Goal: Task Accomplishment & Management: Use online tool/utility

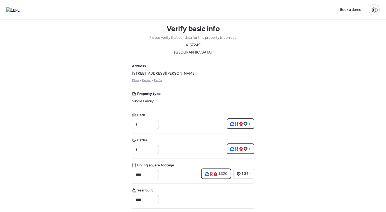
click at [16, 9] on img at bounding box center [12, 9] width 13 height 5
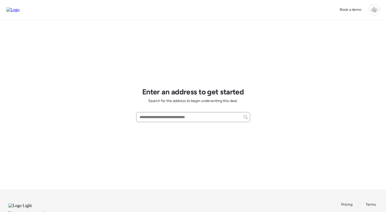
click at [169, 121] on div at bounding box center [193, 117] width 114 height 10
click at [172, 117] on input "text" at bounding box center [193, 117] width 109 height 7
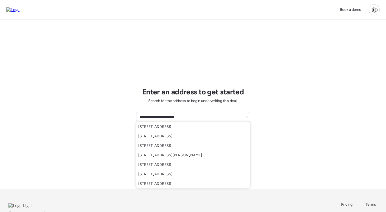
click at [185, 124] on div "113 1 St, Carbon Cliff, IL, 61239" at bounding box center [193, 127] width 114 height 10
type input "**********"
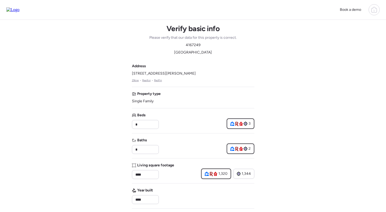
click at [14, 8] on img at bounding box center [12, 9] width 13 height 5
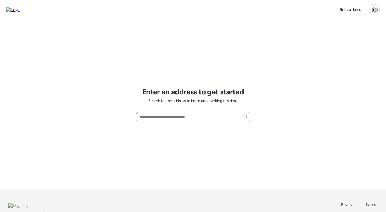
click at [190, 120] on input "text" at bounding box center [193, 117] width 109 height 7
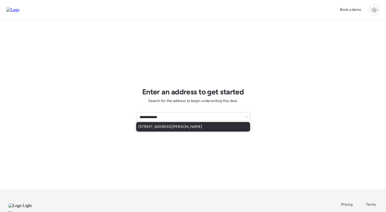
click at [186, 127] on span "113 W Osborne Ave, Tampa, FL, 33603" at bounding box center [170, 126] width 64 height 5
type input "**********"
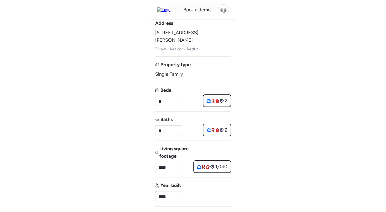
scroll to position [1, 0]
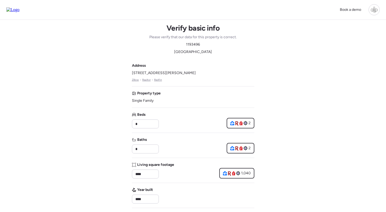
click at [17, 7] on img at bounding box center [12, 9] width 13 height 5
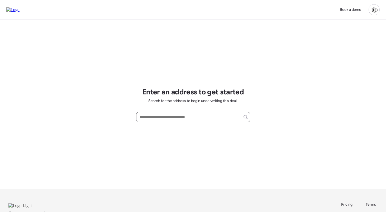
click at [181, 116] on input "text" at bounding box center [193, 117] width 109 height 7
type input "***"
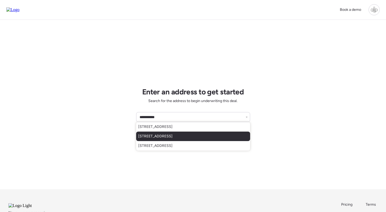
click at [168, 139] on div "1917 E Cornell Dr, Tempe, AZ, 85283" at bounding box center [193, 137] width 114 height 10
type input "**********"
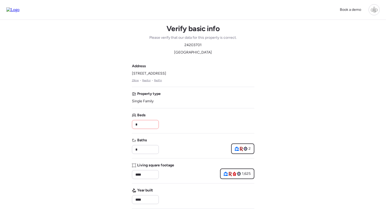
click at [20, 11] on img at bounding box center [12, 9] width 13 height 5
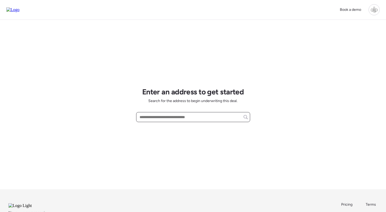
click at [171, 119] on input "text" at bounding box center [193, 117] width 109 height 7
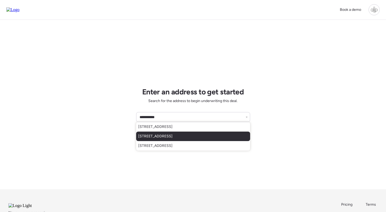
click at [168, 134] on span "1917 E Cornell Dr, Tempe, AZ, 85283" at bounding box center [155, 136] width 34 height 5
type input "**********"
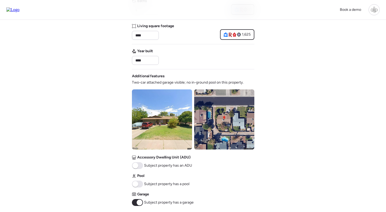
scroll to position [172, 0]
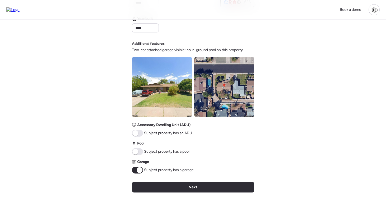
click at [192, 182] on div "Verify basic info Please verify that our data for this property is correct. 242…" at bounding box center [193, 36] width 123 height 377
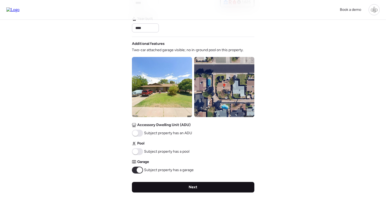
click at [190, 190] on span "Next" at bounding box center [193, 187] width 9 height 5
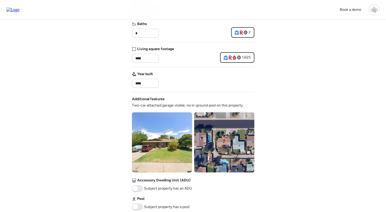
scroll to position [73, 0]
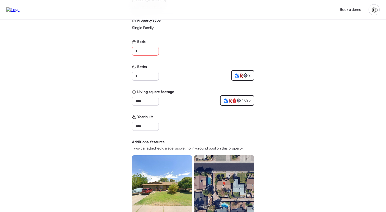
click at [148, 51] on input "*" at bounding box center [145, 51] width 22 height 7
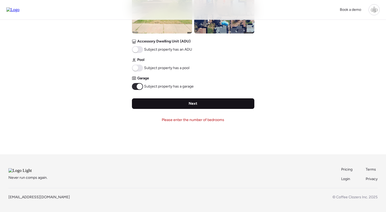
type input "*"
click at [192, 105] on span "Next" at bounding box center [193, 103] width 9 height 5
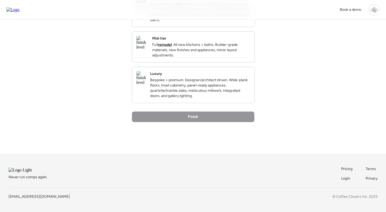
scroll to position [0, 0]
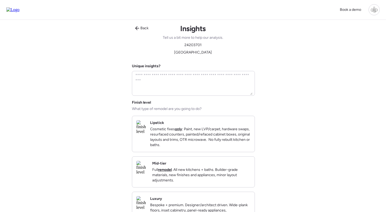
click at [174, 177] on p "Full remodel . All new kitchens + baths. Builder-grade materials, new finishes …" at bounding box center [201, 175] width 98 height 16
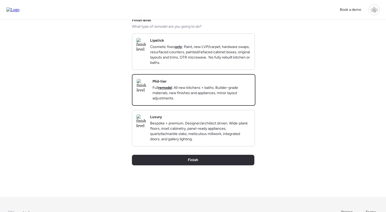
scroll to position [101, 0]
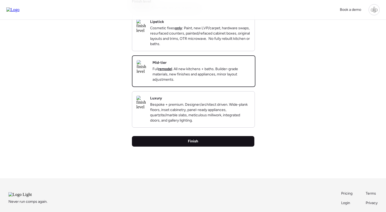
click at [189, 144] on span "Finish" at bounding box center [193, 141] width 10 height 5
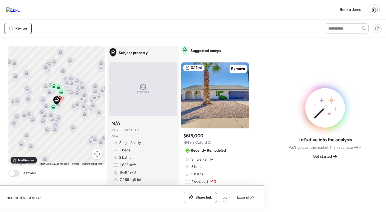
click at [20, 7] on img at bounding box center [12, 9] width 13 height 5
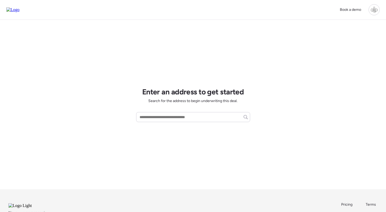
click at [373, 15] on div at bounding box center [374, 9] width 11 height 11
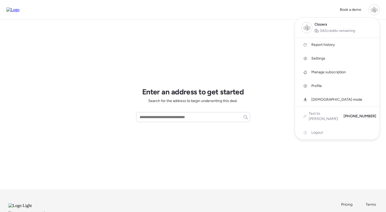
click at [376, 10] on div at bounding box center [374, 9] width 11 height 11
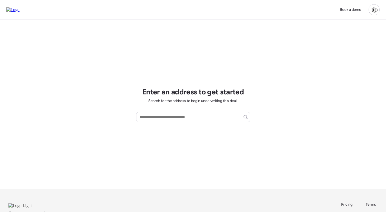
click at [370, 7] on div at bounding box center [374, 9] width 11 height 11
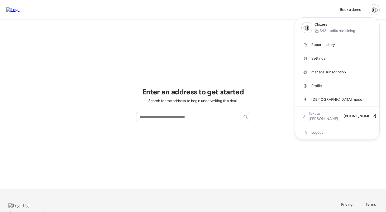
click at [327, 40] on link "Report history" at bounding box center [337, 45] width 85 height 14
click at [196, 116] on div at bounding box center [193, 91] width 386 height 212
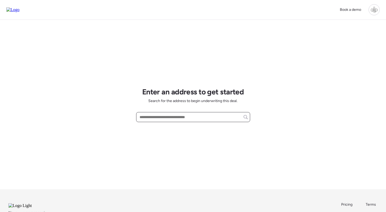
click at [196, 116] on input "text" at bounding box center [193, 117] width 109 height 7
paste input "**********"
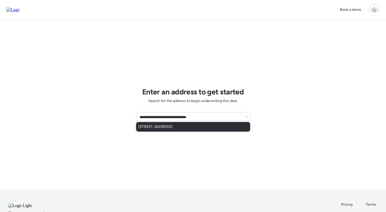
click at [238, 128] on div "6713 N 49th Ave, Glendale, AZ, 85301" at bounding box center [193, 127] width 114 height 10
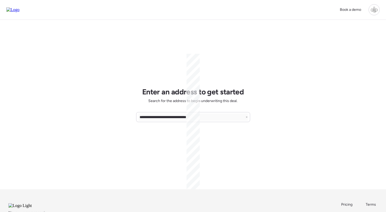
type input "**********"
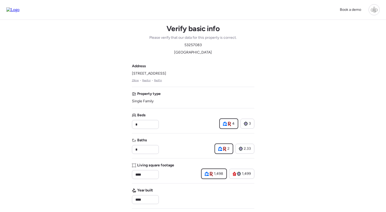
scroll to position [-2, 0]
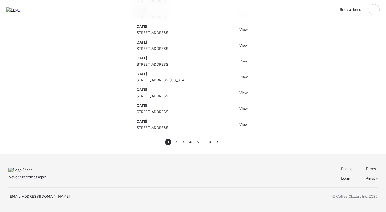
scroll to position [82, 0]
click at [192, 139] on div "4" at bounding box center [191, 142] width 6 height 6
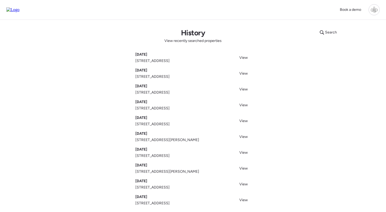
drag, startPoint x: 135, startPoint y: 107, endPoint x: 206, endPoint y: 107, distance: 71.0
click at [206, 107] on div "Search History View recently searched properties [DATE] [STREET_ADDRESS] View […" at bounding box center [193, 125] width 370 height 210
copy span "[STREET_ADDRESS]"
click at [327, 29] on div "Search" at bounding box center [329, 32] width 24 height 8
